Goal: Task Accomplishment & Management: Complete application form

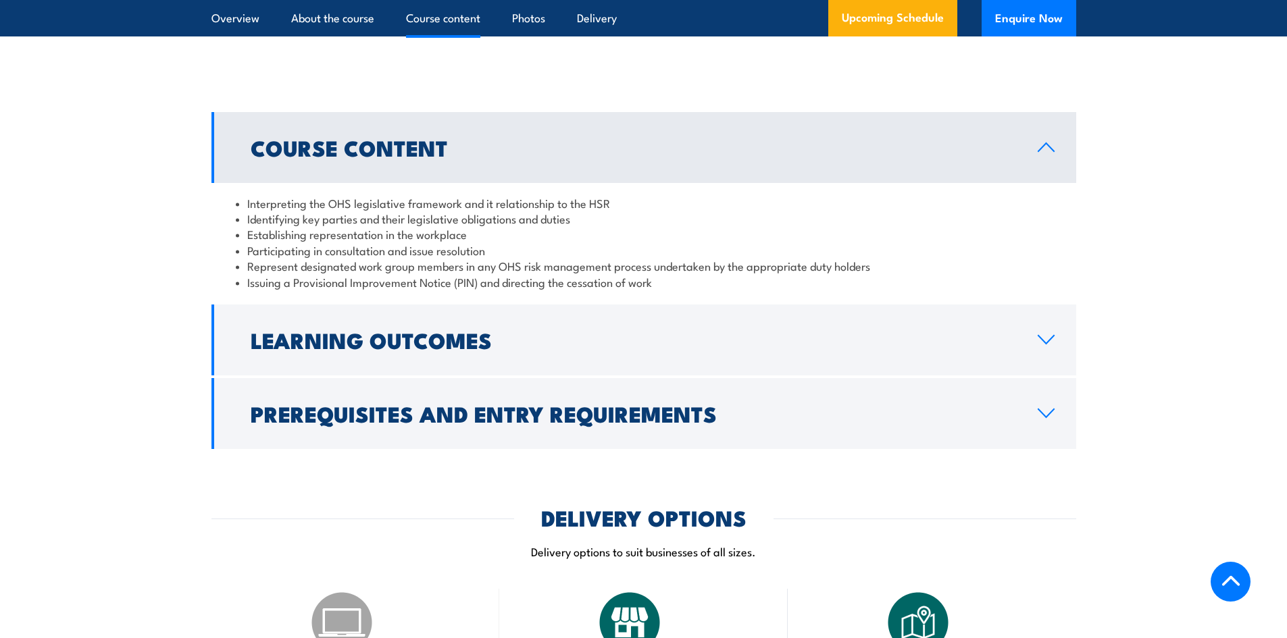
scroll to position [1351, 0]
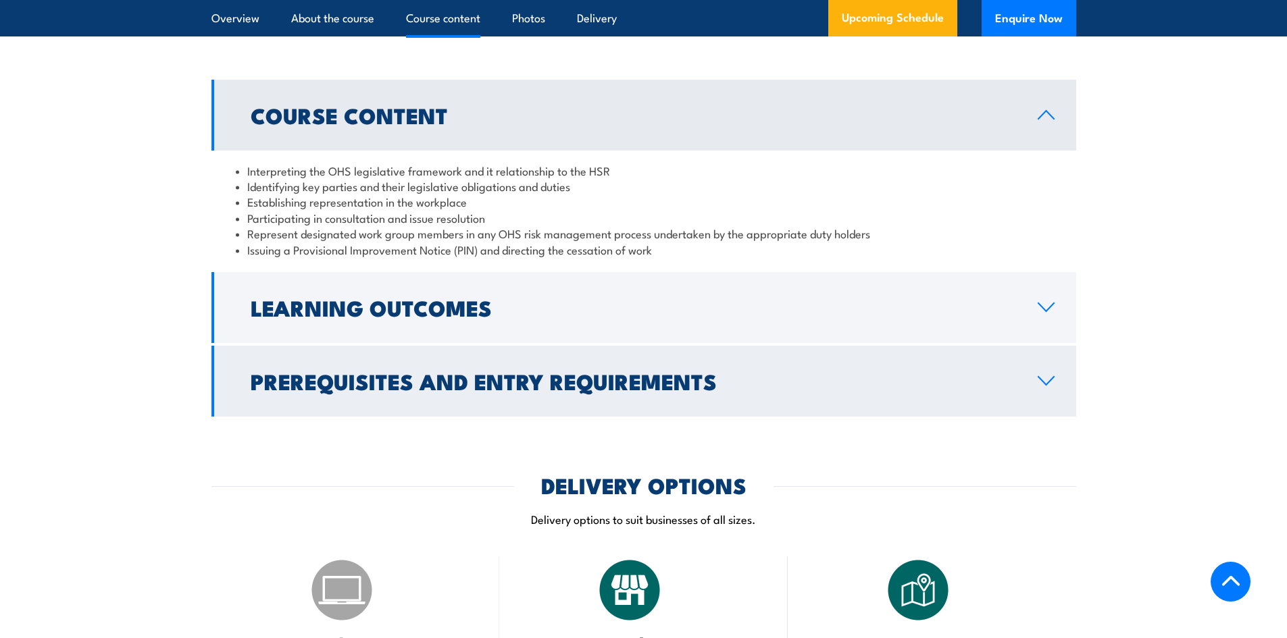
click at [636, 384] on h2 "Prerequisites and Entry Requirements" at bounding box center [633, 381] width 765 height 19
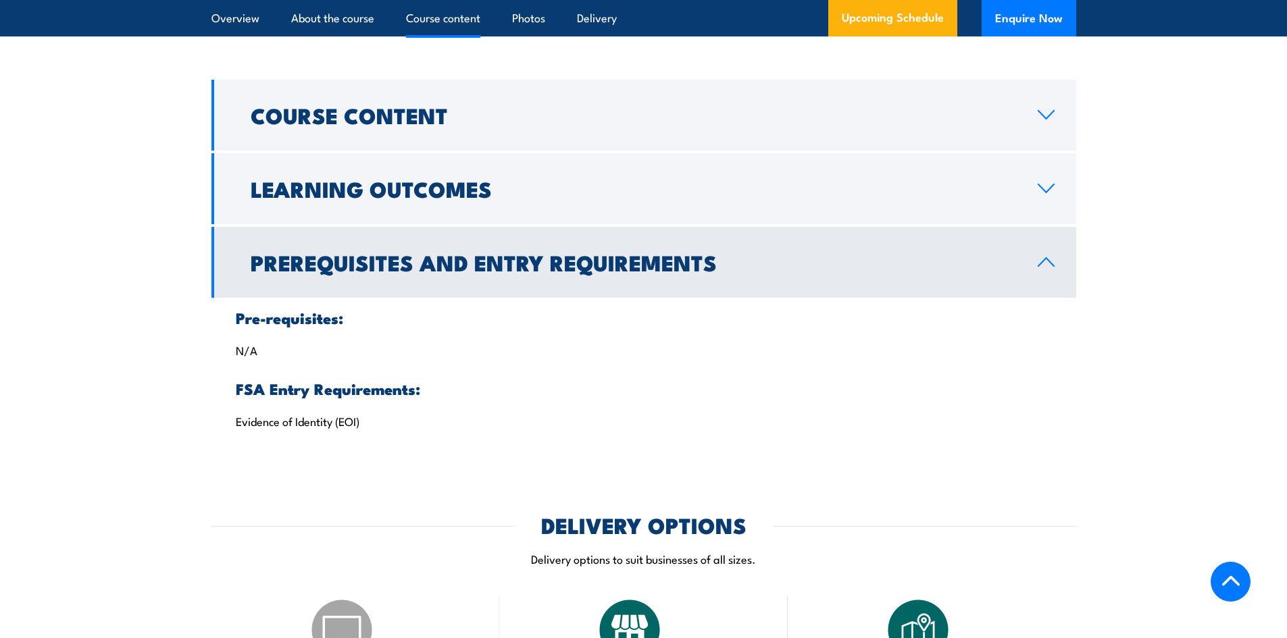
click at [623, 286] on link "Prerequisites and Entry Requirements" at bounding box center [643, 262] width 865 height 71
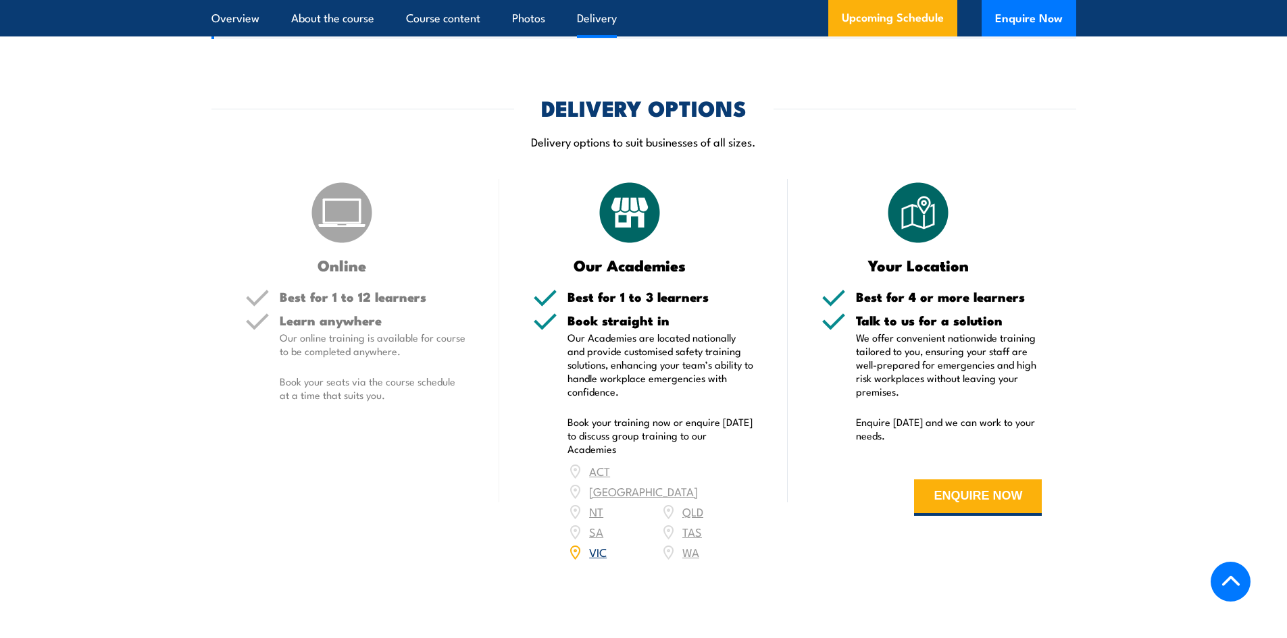
scroll to position [1621, 0]
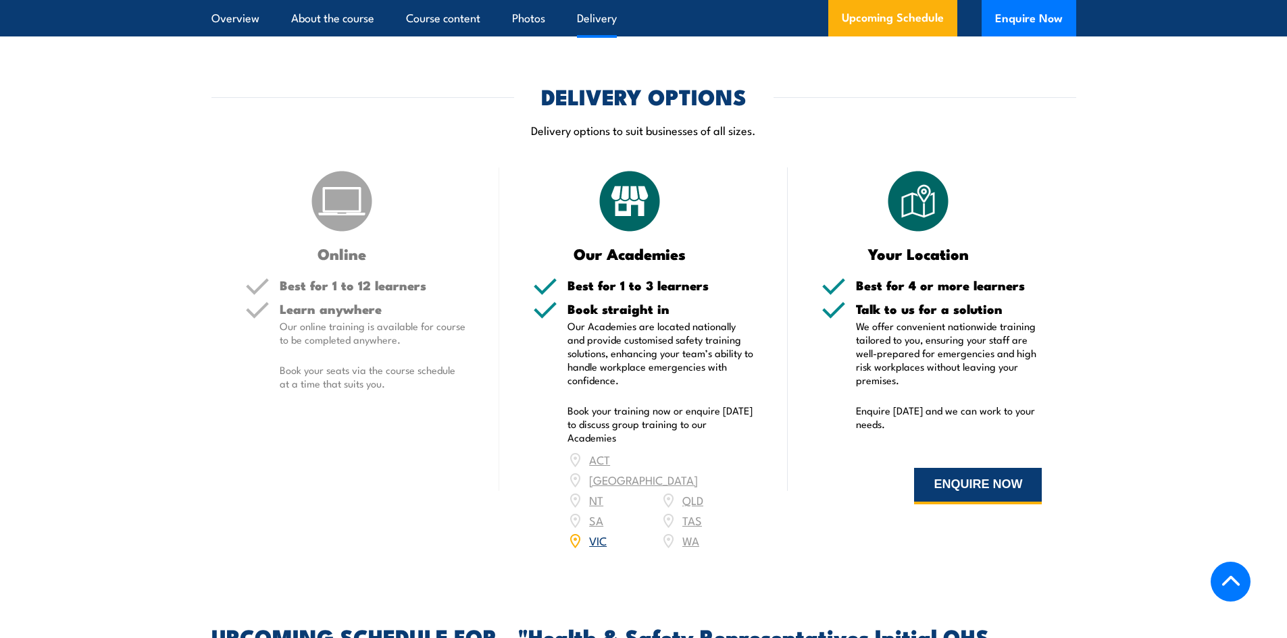
click at [999, 482] on button "ENQUIRE NOW" at bounding box center [978, 486] width 128 height 36
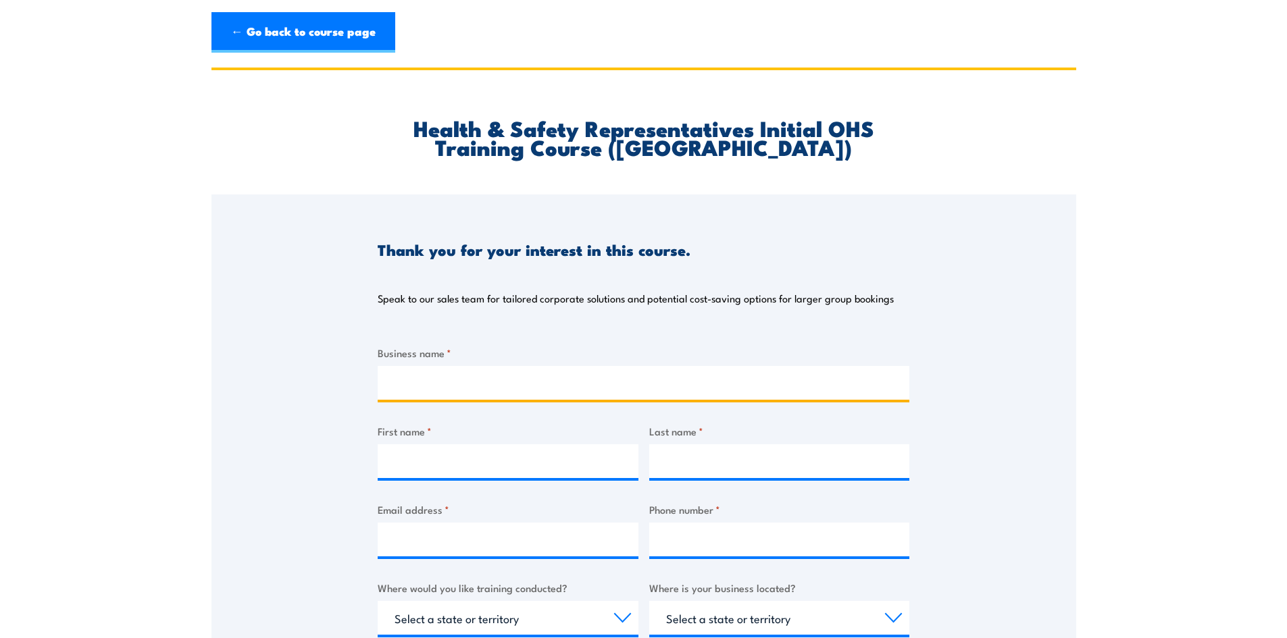
click at [514, 398] on input "Business name *" at bounding box center [644, 383] width 532 height 34
type input "City Living Property Services"
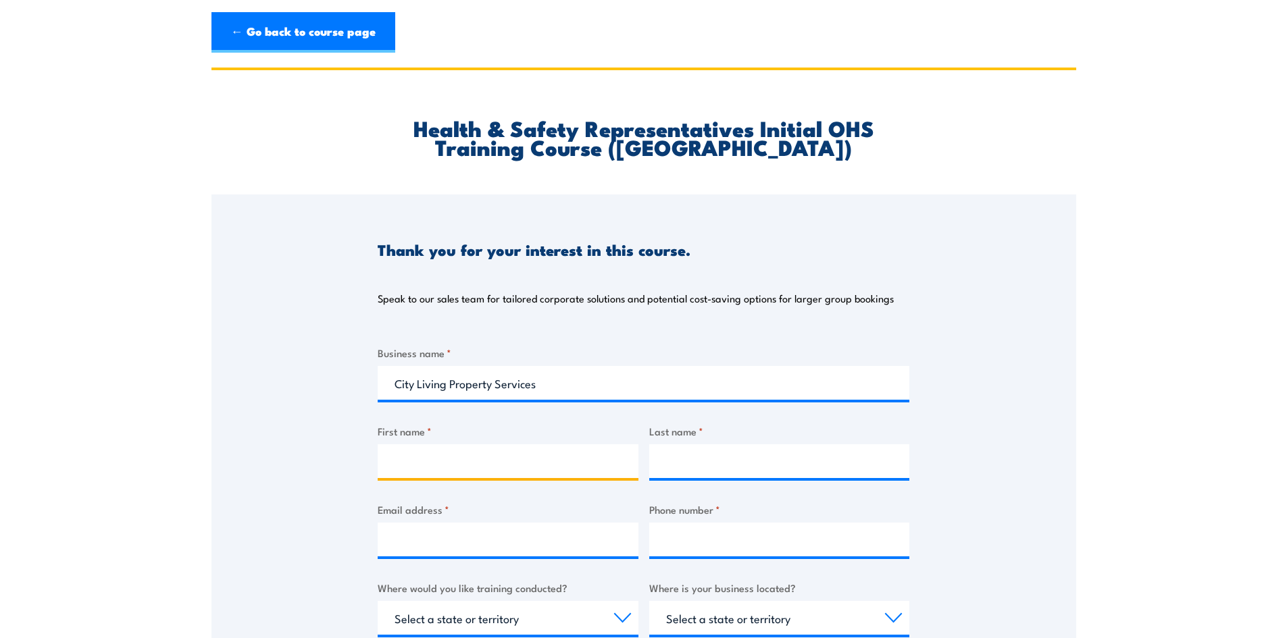
click at [513, 457] on input "First name *" at bounding box center [508, 462] width 261 height 34
type input "[PERSON_NAME]"
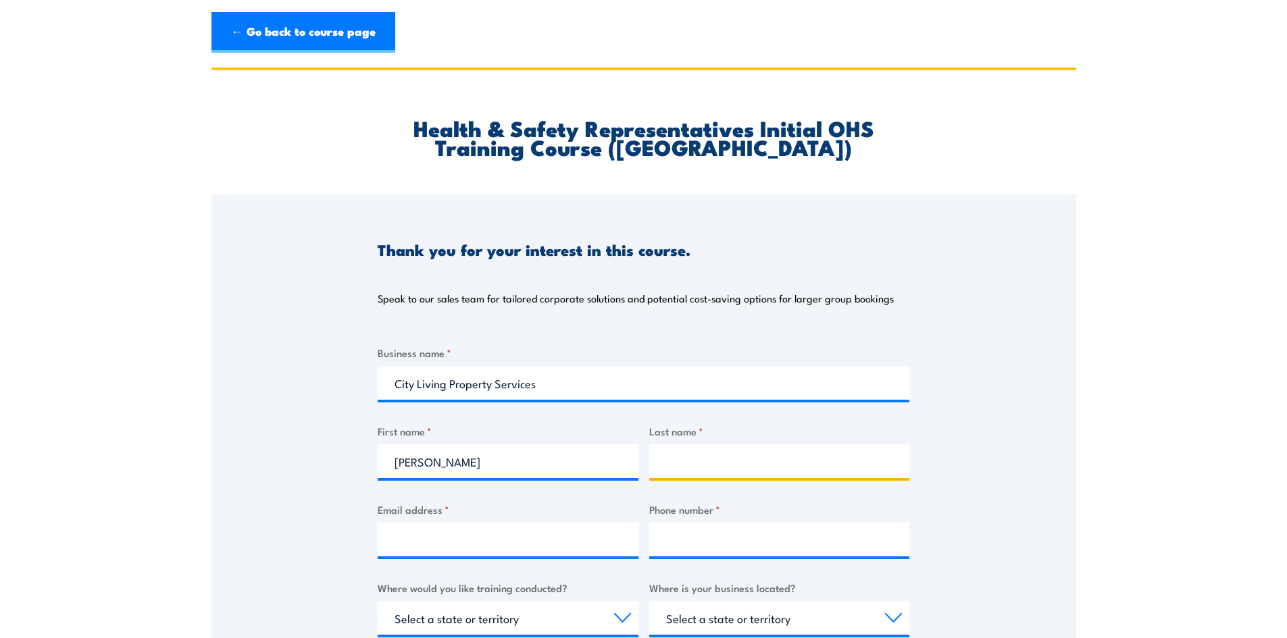
click at [732, 460] on input "Last name *" at bounding box center [779, 462] width 261 height 34
type input "[PERSON_NAME]"
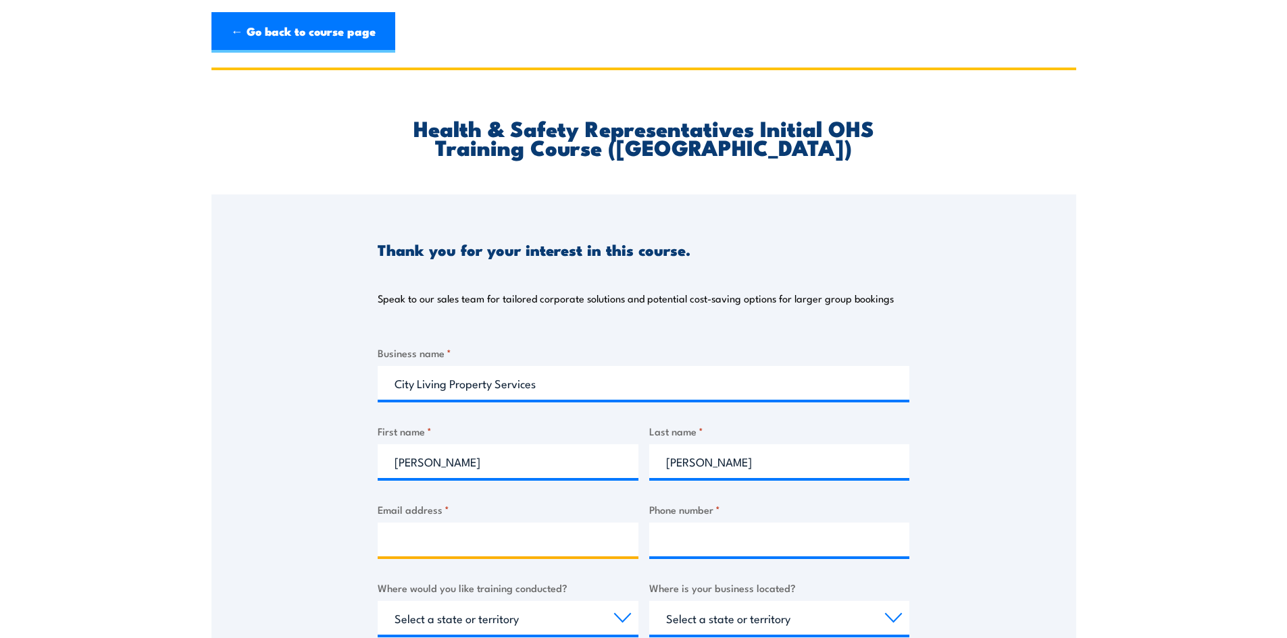
click at [559, 548] on input "Email address *" at bounding box center [508, 540] width 261 height 34
type input "[EMAIL_ADDRESS][DOMAIN_NAME]"
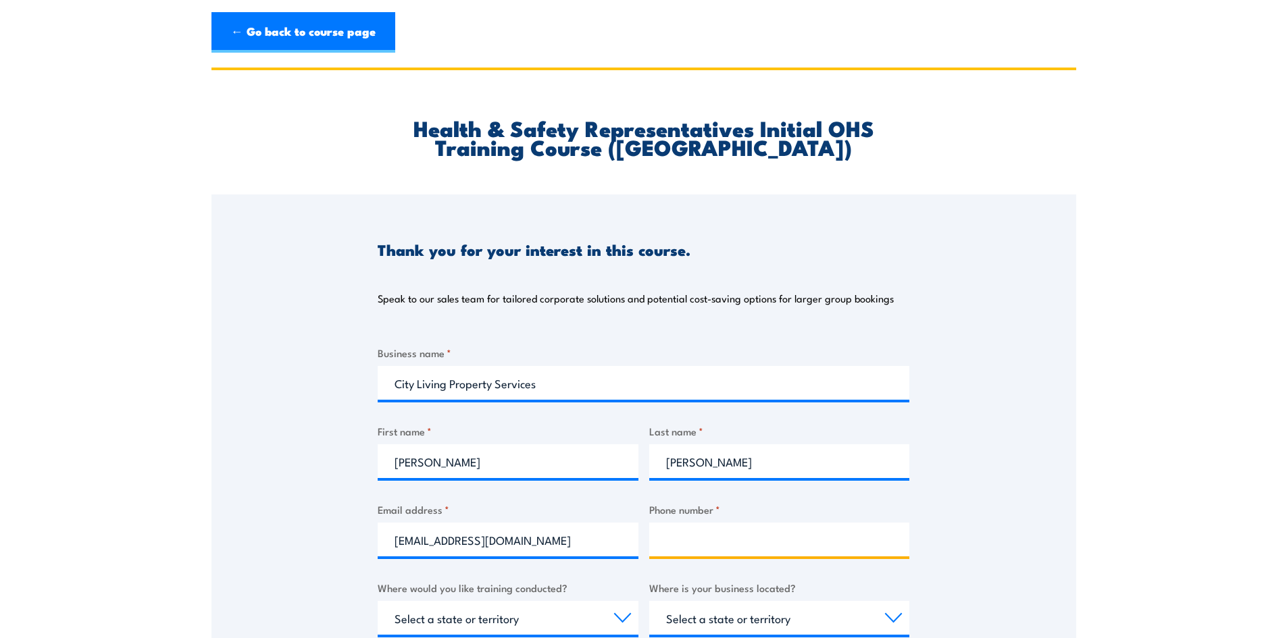
click at [720, 532] on input "Phone number *" at bounding box center [779, 540] width 261 height 34
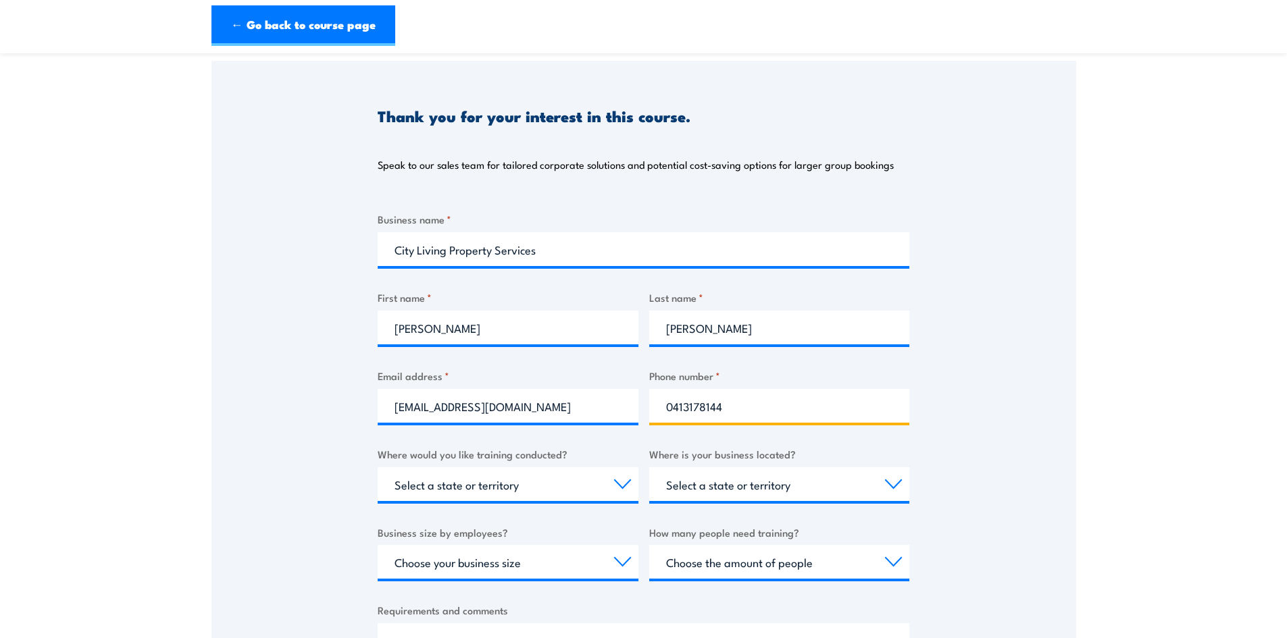
scroll to position [135, 0]
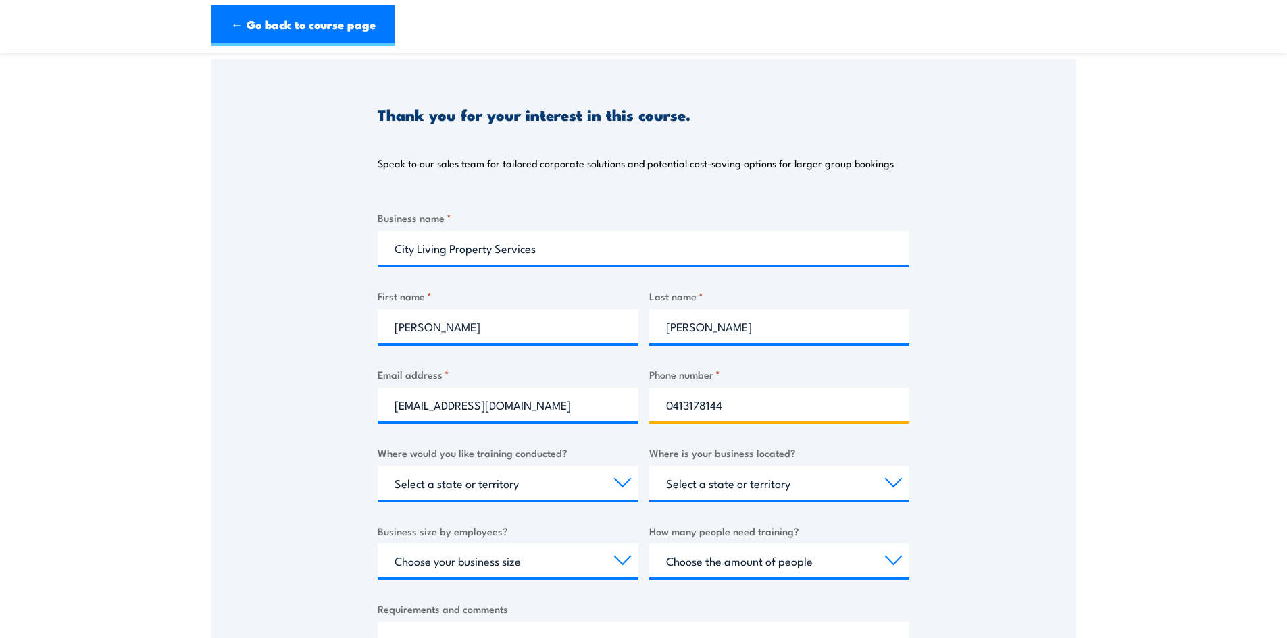
type input "0413178144"
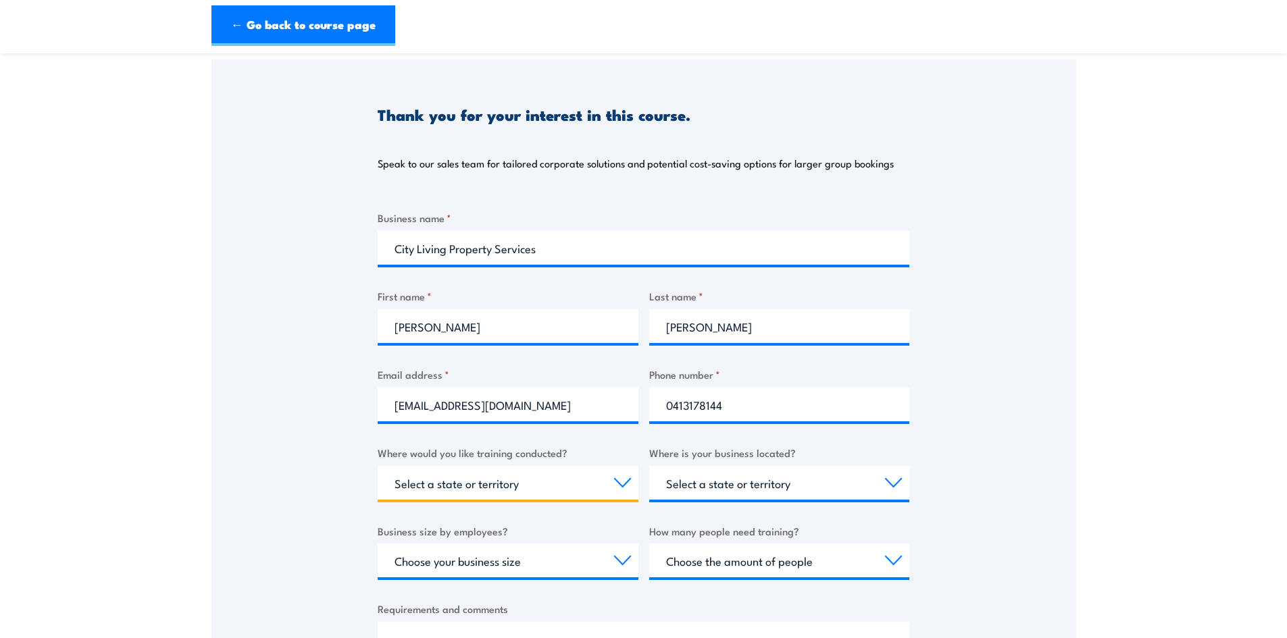
click at [560, 482] on select "Select a state or territory Nationally - multiple locations [GEOGRAPHIC_DATA] […" at bounding box center [508, 483] width 261 height 34
select select "VIC"
click at [378, 466] on select "Select a state or territory Nationally - multiple locations [GEOGRAPHIC_DATA] […" at bounding box center [508, 483] width 261 height 34
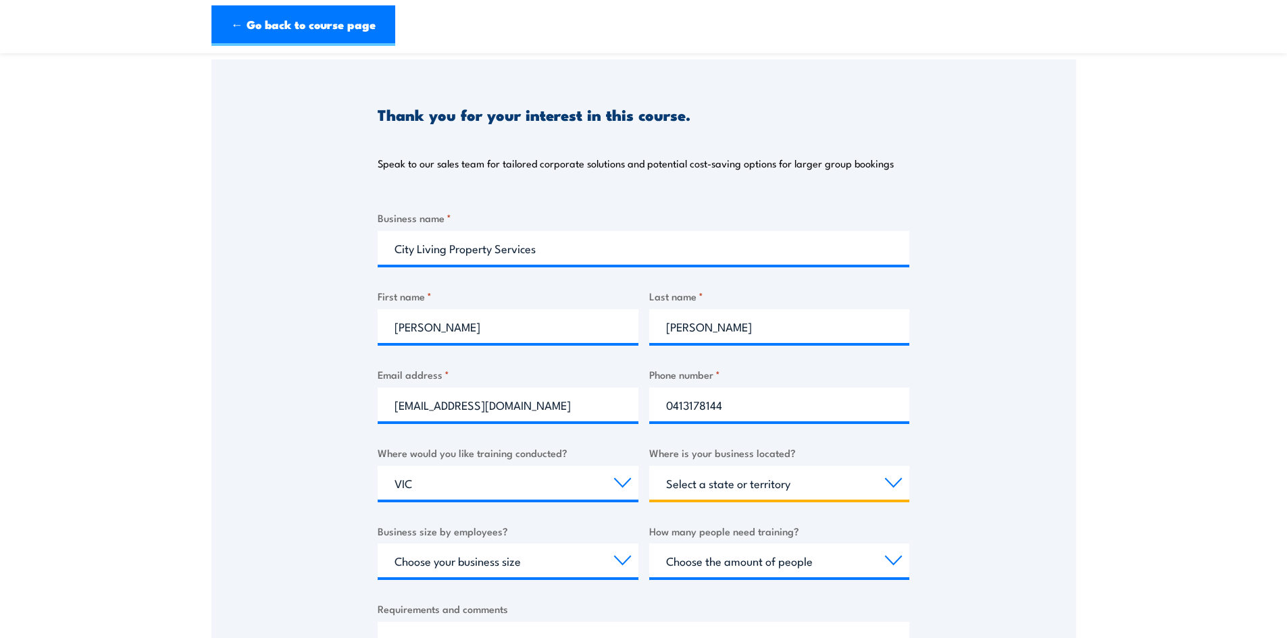
click at [731, 485] on select "Select a state or territory [GEOGRAPHIC_DATA] [GEOGRAPHIC_DATA] [GEOGRAPHIC_DAT…" at bounding box center [779, 483] width 261 height 34
select select "VIC"
click at [649, 466] on select "Select a state or territory [GEOGRAPHIC_DATA] [GEOGRAPHIC_DATA] [GEOGRAPHIC_DAT…" at bounding box center [779, 483] width 261 height 34
click at [567, 559] on select "Choose your business size 1 to 19 20 to 199 200+" at bounding box center [508, 561] width 261 height 34
select select "1 to 19"
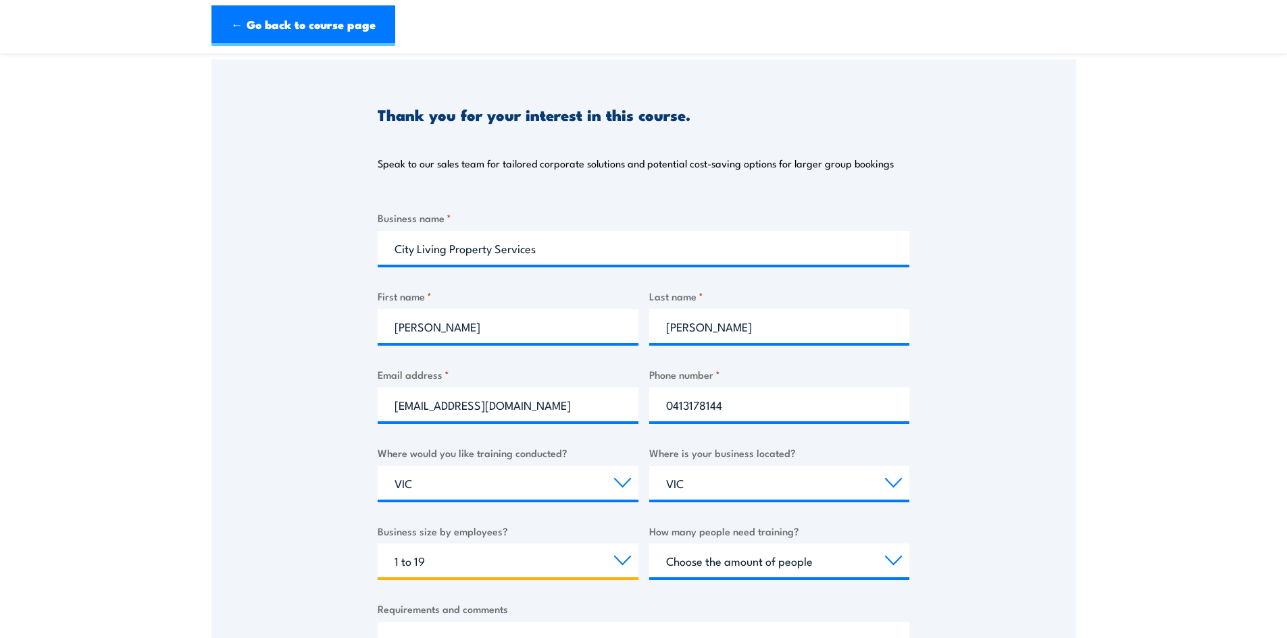
click at [378, 544] on select "Choose your business size 1 to 19 20 to 199 200+" at bounding box center [508, 561] width 261 height 34
click at [734, 555] on select "Choose the amount of people 1 to 4 5 to 19 20+" at bounding box center [779, 561] width 261 height 34
select select "5 to 19"
click at [649, 544] on select "Choose the amount of people 1 to 4 5 to 19 20+" at bounding box center [779, 561] width 261 height 34
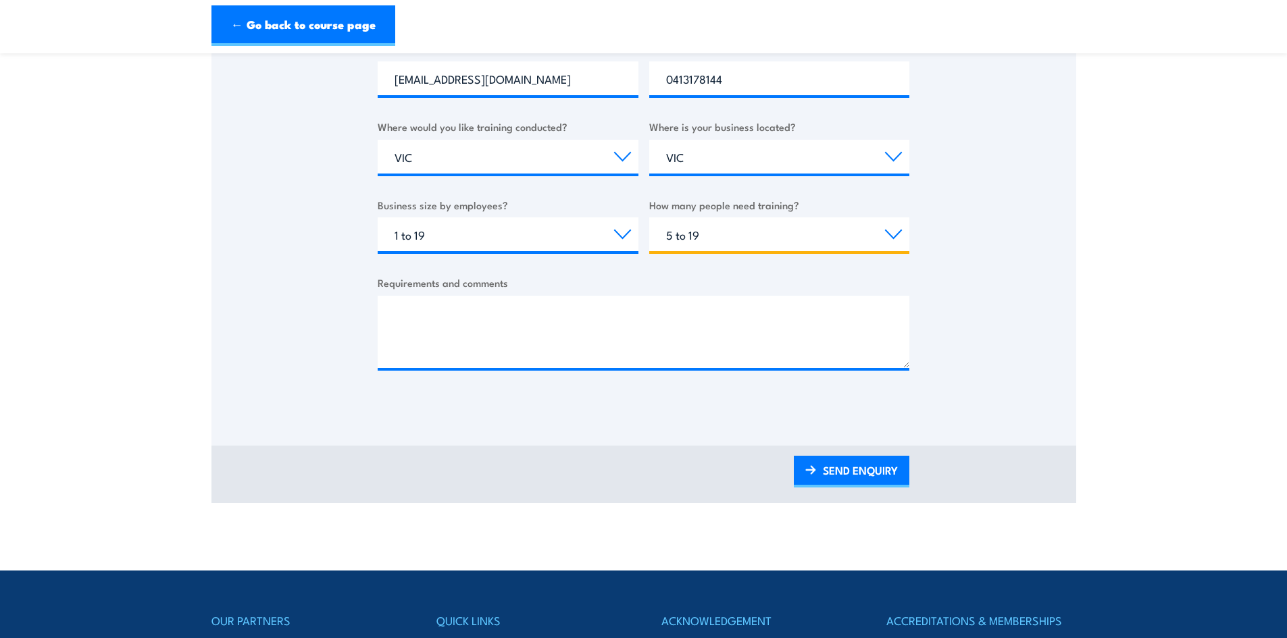
scroll to position [473, 0]
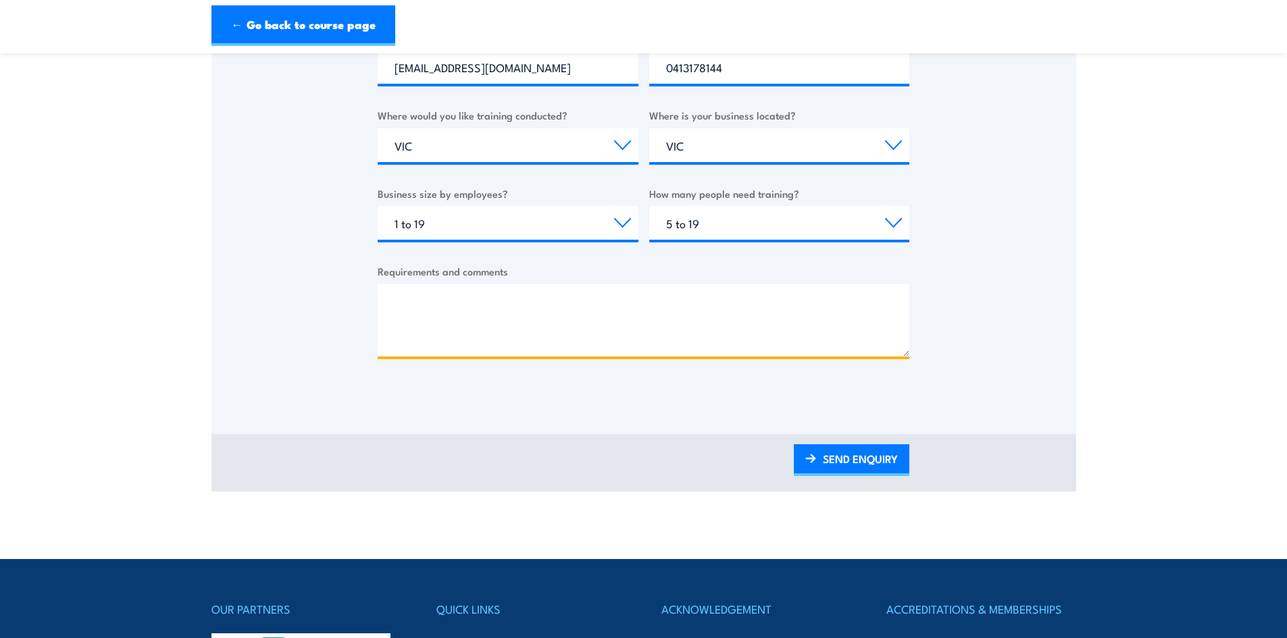
click at [449, 319] on textarea "Requirements and comments" at bounding box center [644, 320] width 532 height 72
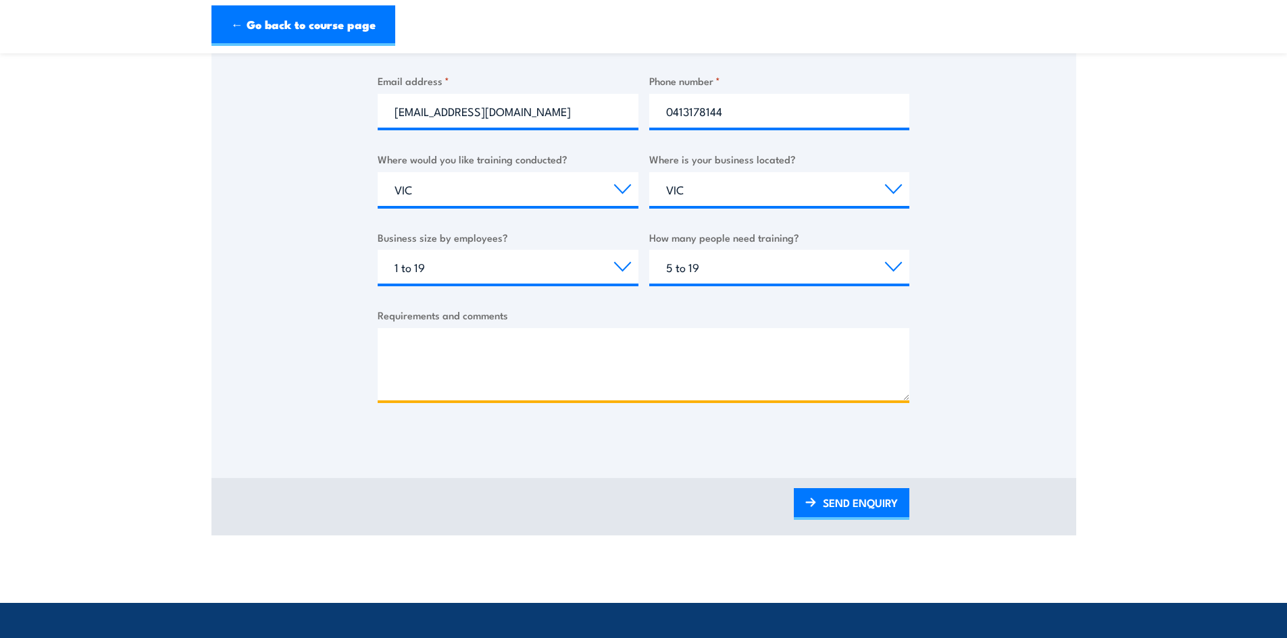
scroll to position [405, 0]
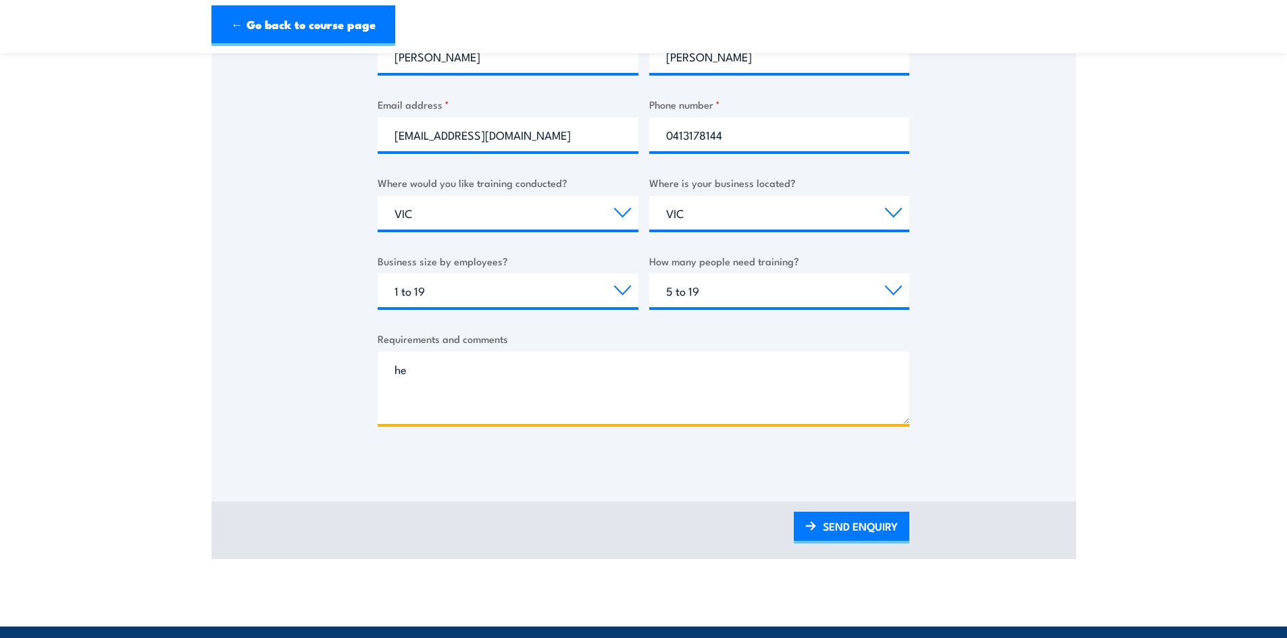
type textarea "h"
click at [430, 375] on textarea "Hello, im inquiring" at bounding box center [644, 388] width 532 height 72
click at [515, 367] on textarea "Hello, I'm inquiring" at bounding box center [644, 388] width 532 height 72
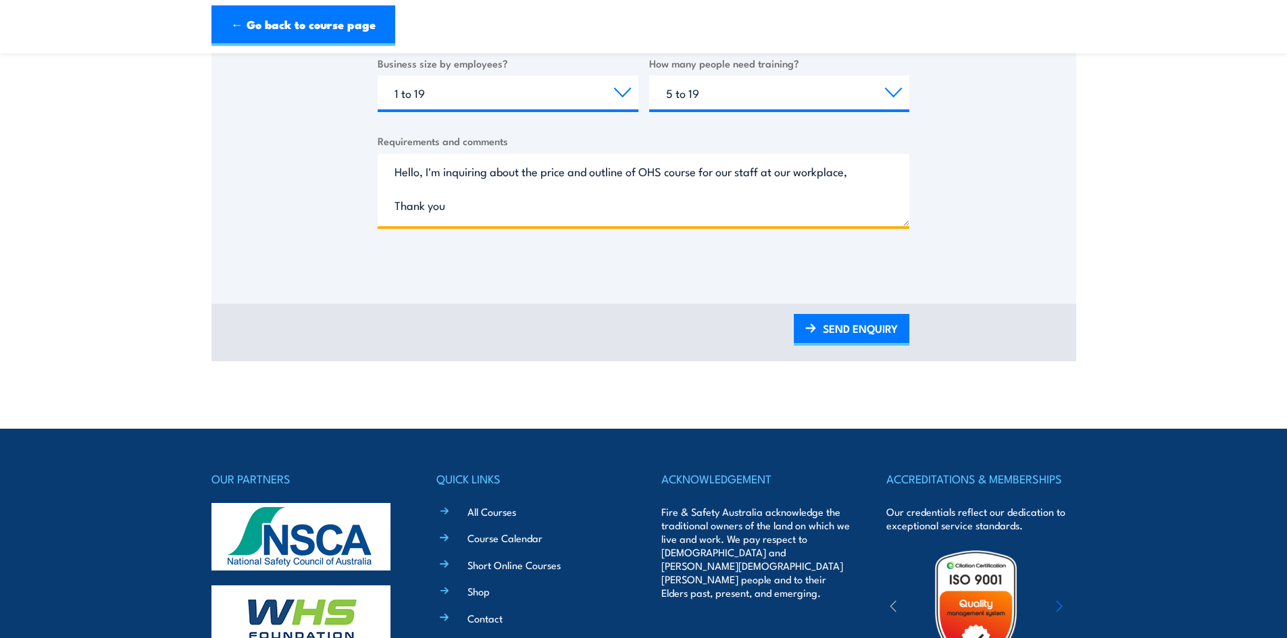
scroll to position [608, 0]
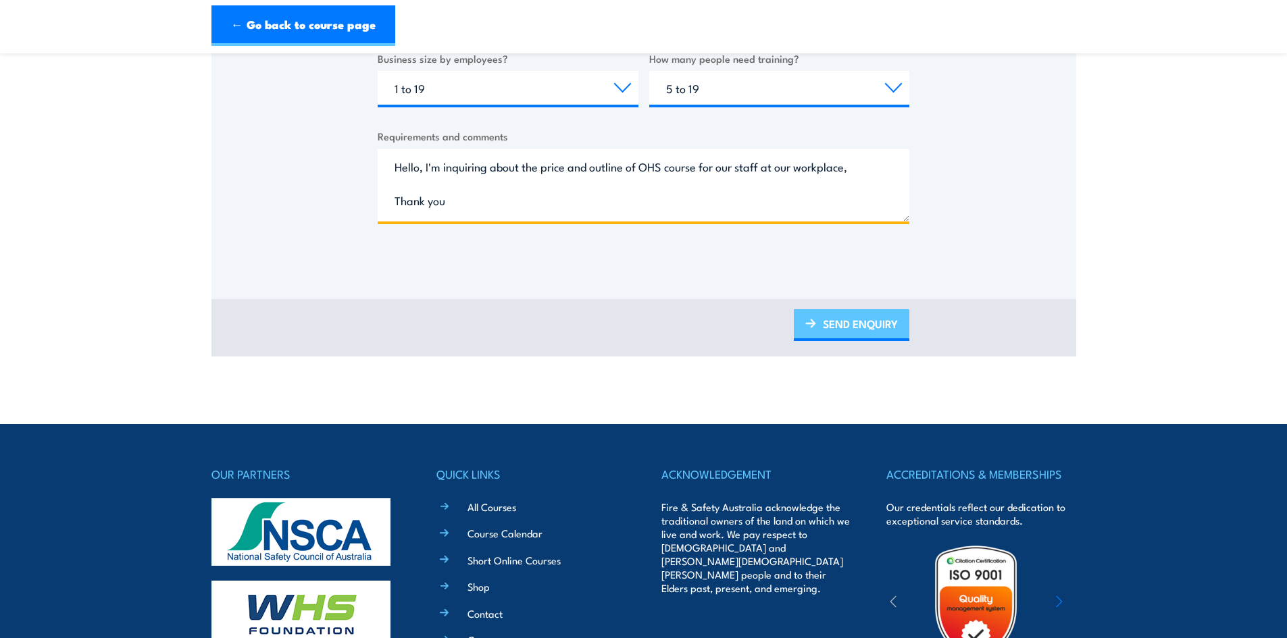
type textarea "Hello, I'm inquiring about the price and outline of OHS course for our staff at…"
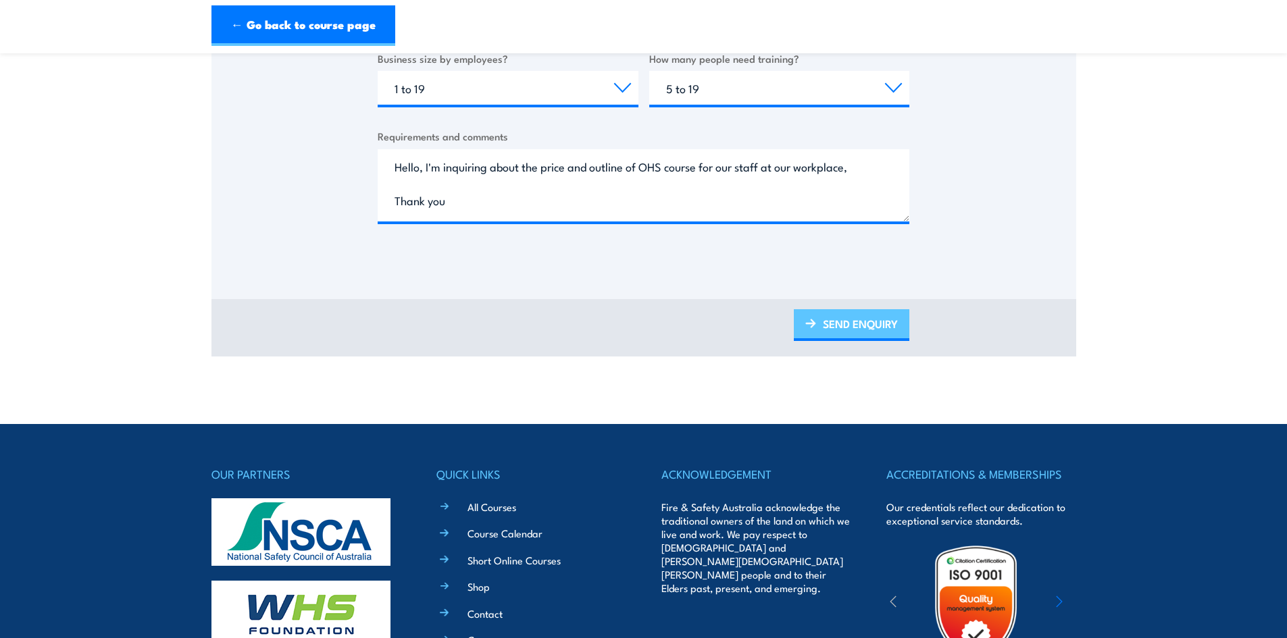
click at [855, 334] on link "SEND ENQUIRY" at bounding box center [852, 325] width 116 height 32
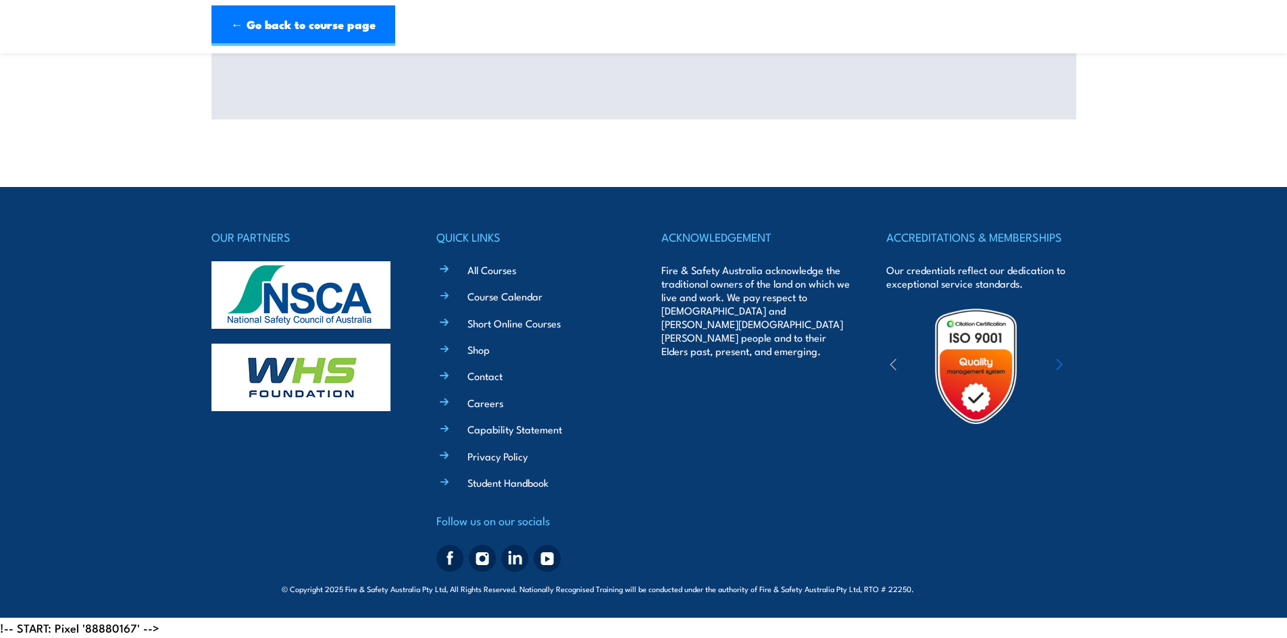
click at [874, 326] on div "OUR PARTNERS QUICK LINKS All Courses Course Calendar Short Online Courses Shop …" at bounding box center [643, 403] width 865 height 350
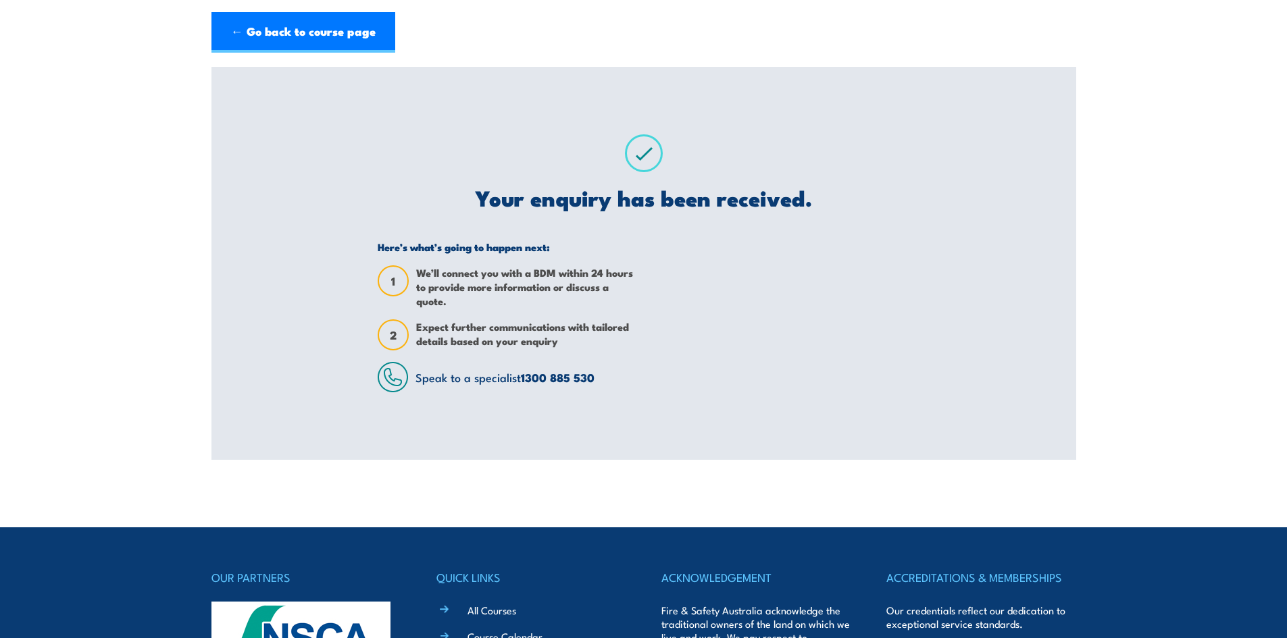
scroll to position [0, 0]
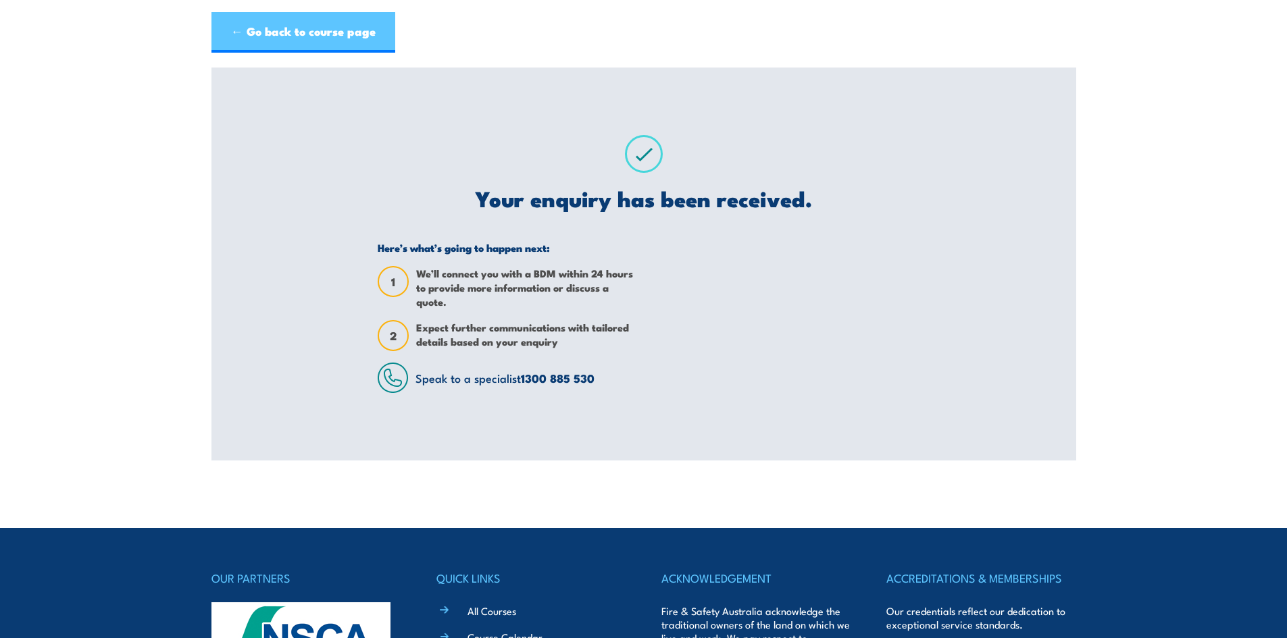
click at [322, 35] on link "← Go back to course page" at bounding box center [303, 32] width 184 height 41
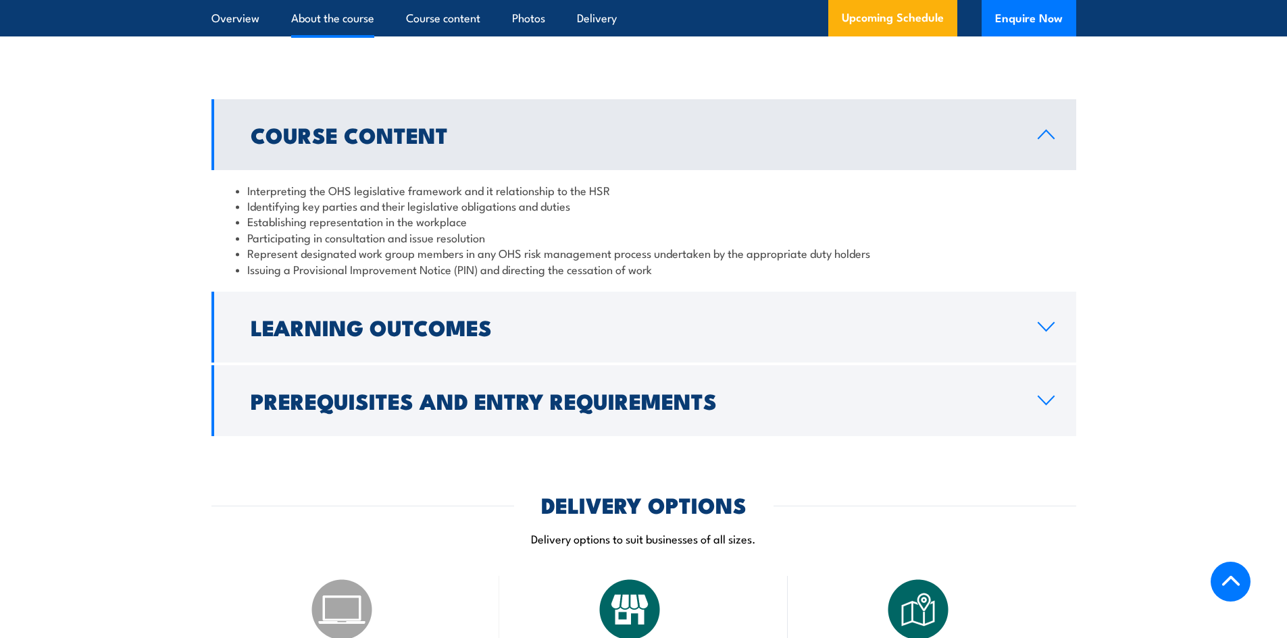
scroll to position [859, 0]
